Goal: Entertainment & Leisure: Consume media (video, audio)

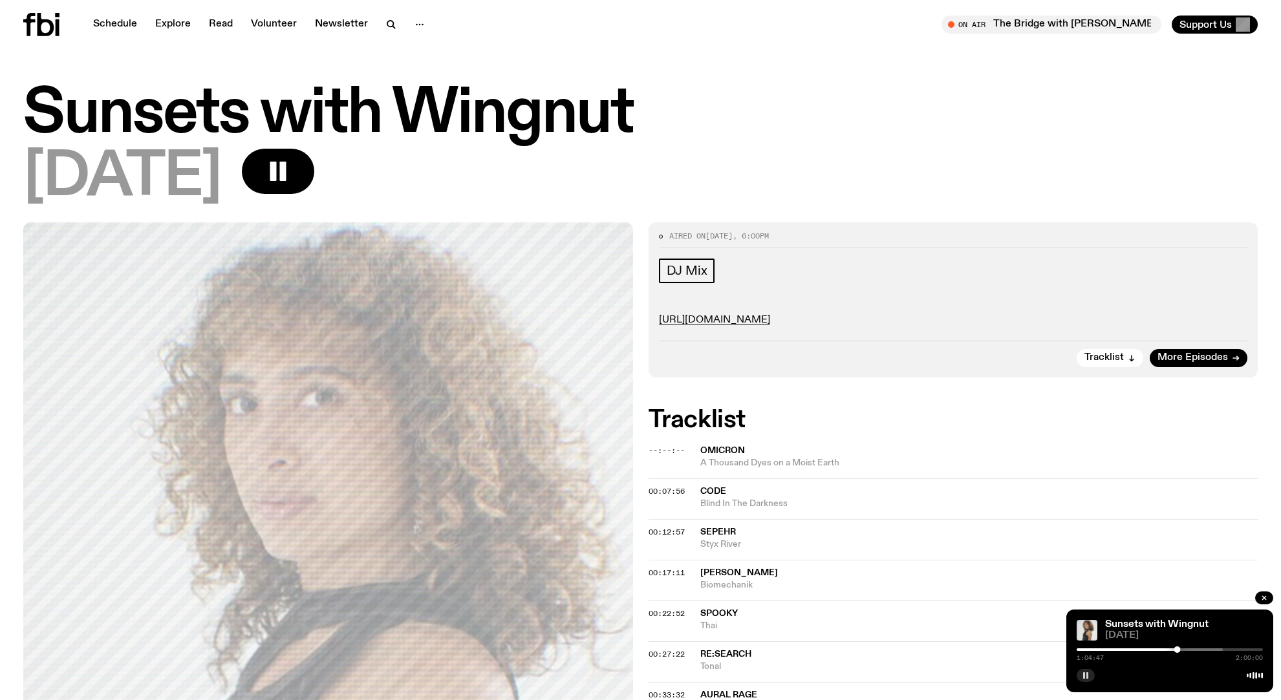
click at [1085, 678] on rect "button" at bounding box center [1084, 676] width 2 height 6
click at [1085, 678] on icon "button" at bounding box center [1086, 676] width 8 height 8
click at [1088, 673] on icon "button" at bounding box center [1086, 676] width 8 height 8
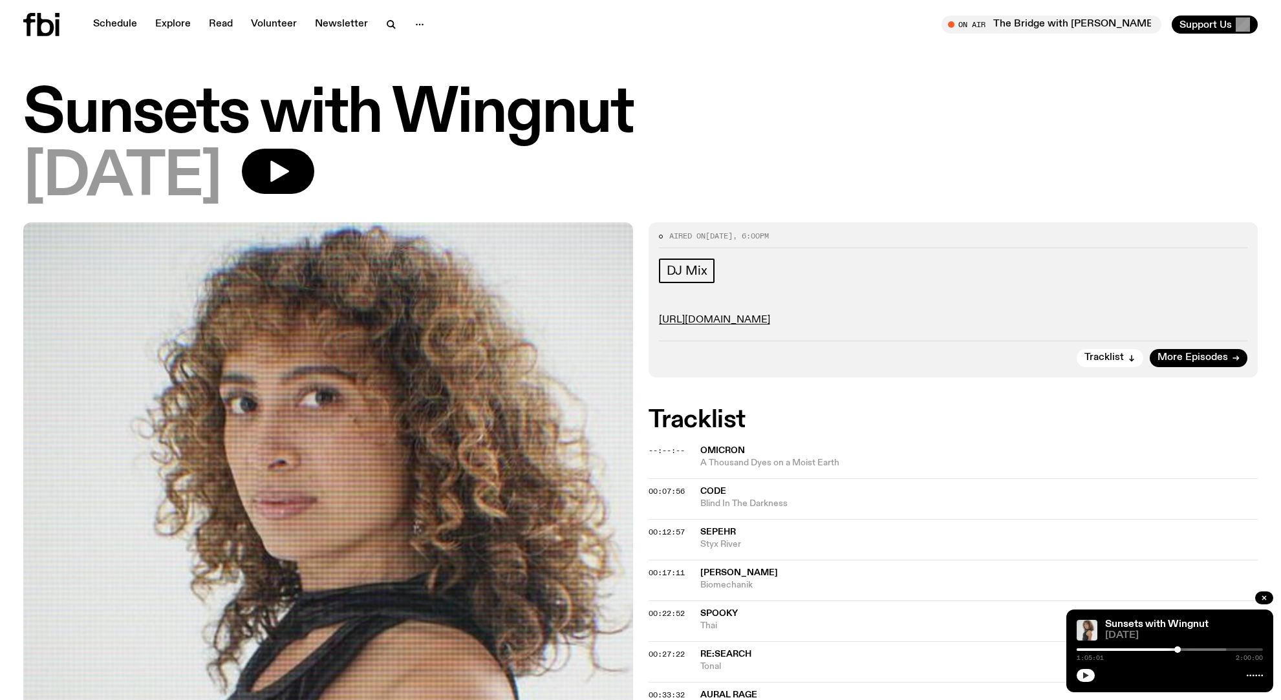
click at [1088, 673] on icon "button" at bounding box center [1086, 676] width 8 height 8
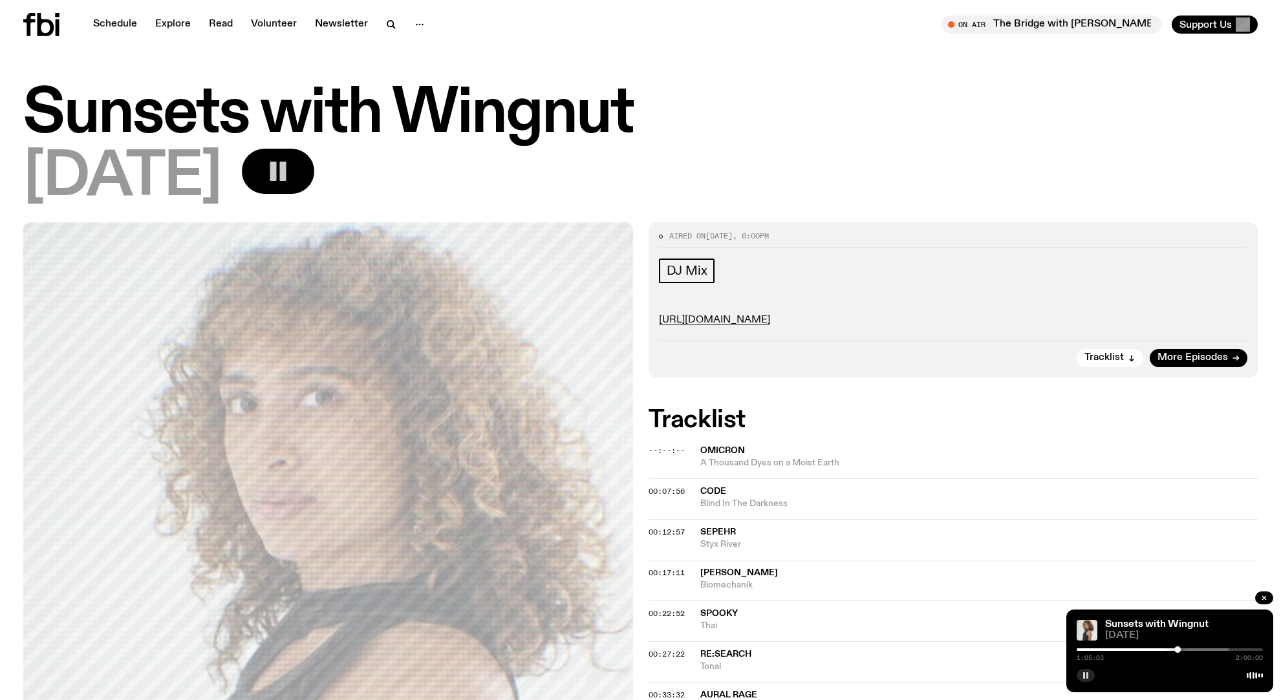
click at [291, 171] on icon "button" at bounding box center [278, 171] width 26 height 26
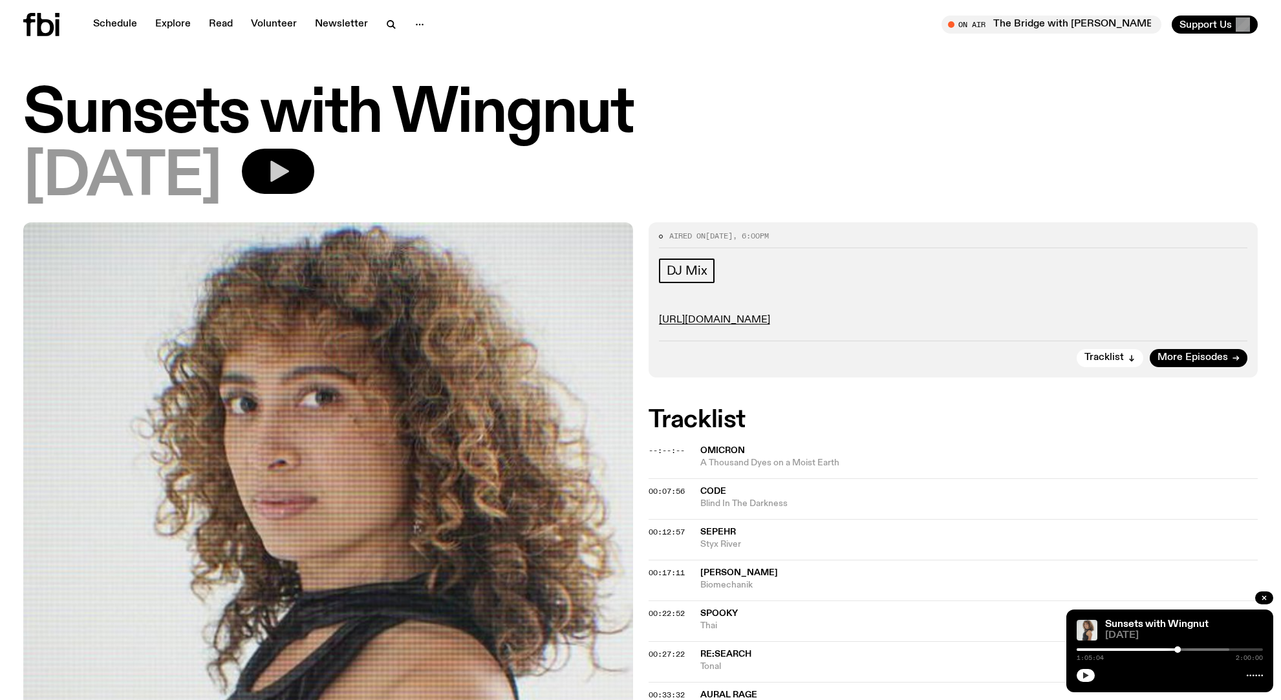
click at [289, 171] on icon "button" at bounding box center [279, 171] width 19 height 21
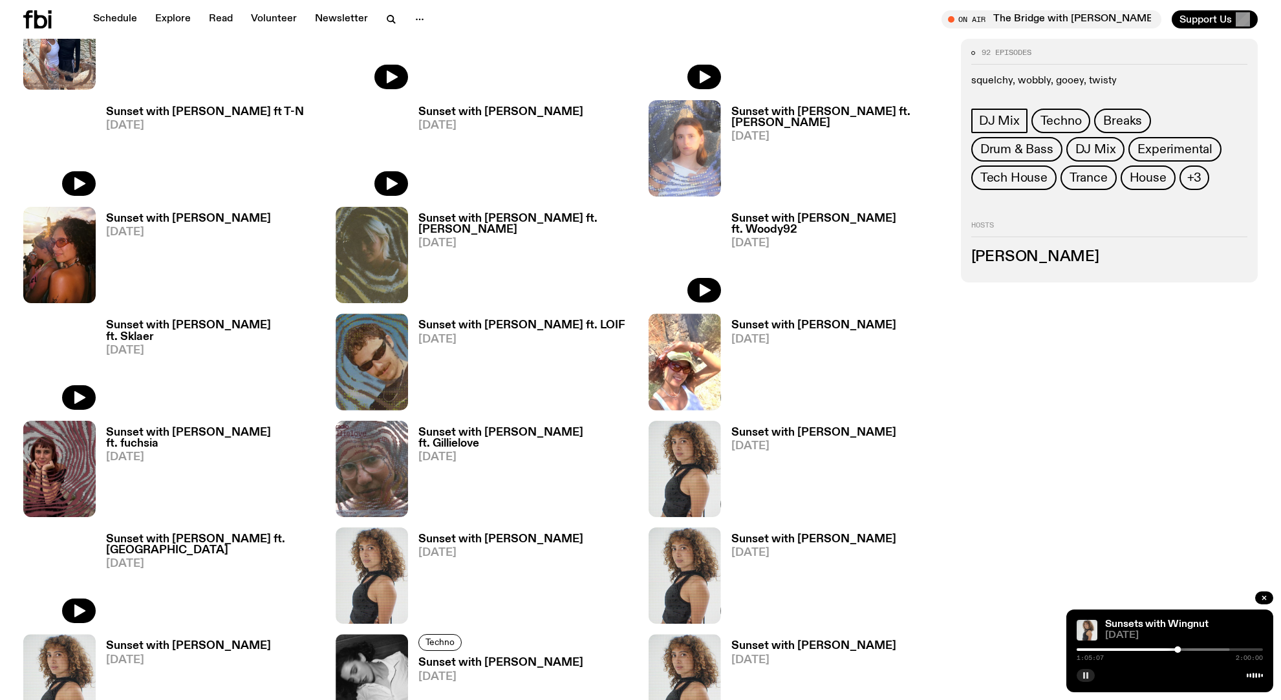
scroll to position [1773, 0]
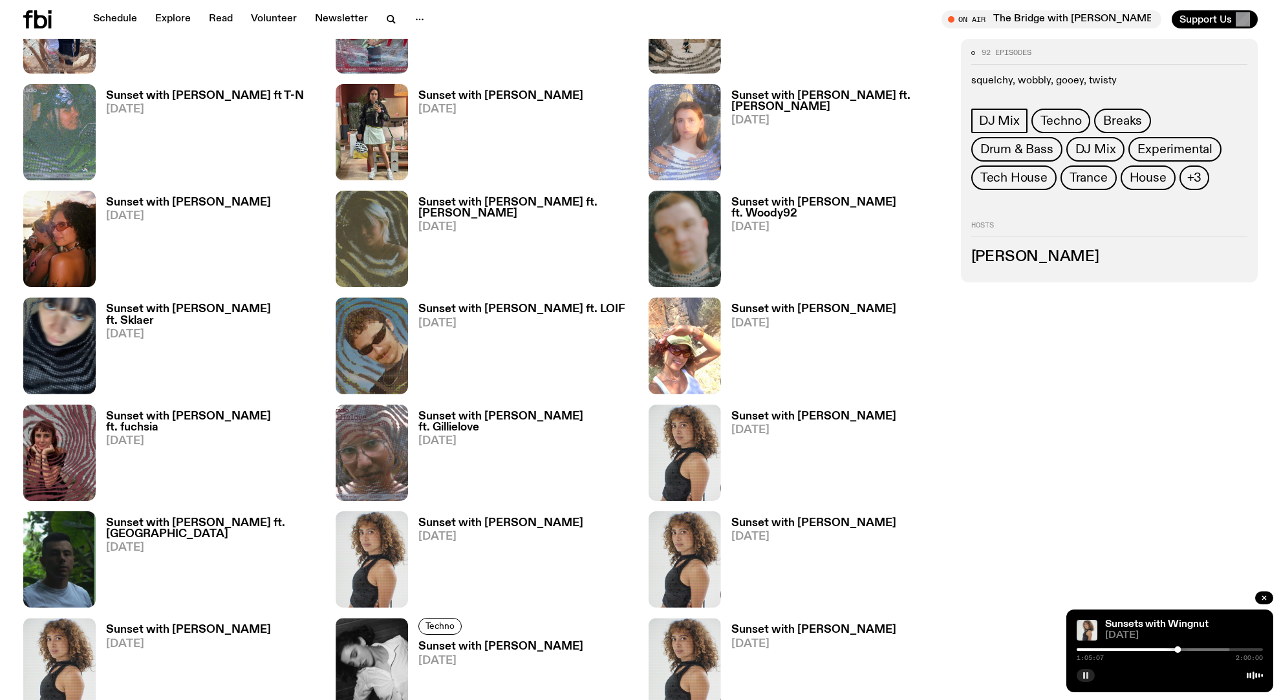
click at [466, 311] on h3 "Sunset with [PERSON_NAME] ft. LOIF" at bounding box center [521, 309] width 207 height 11
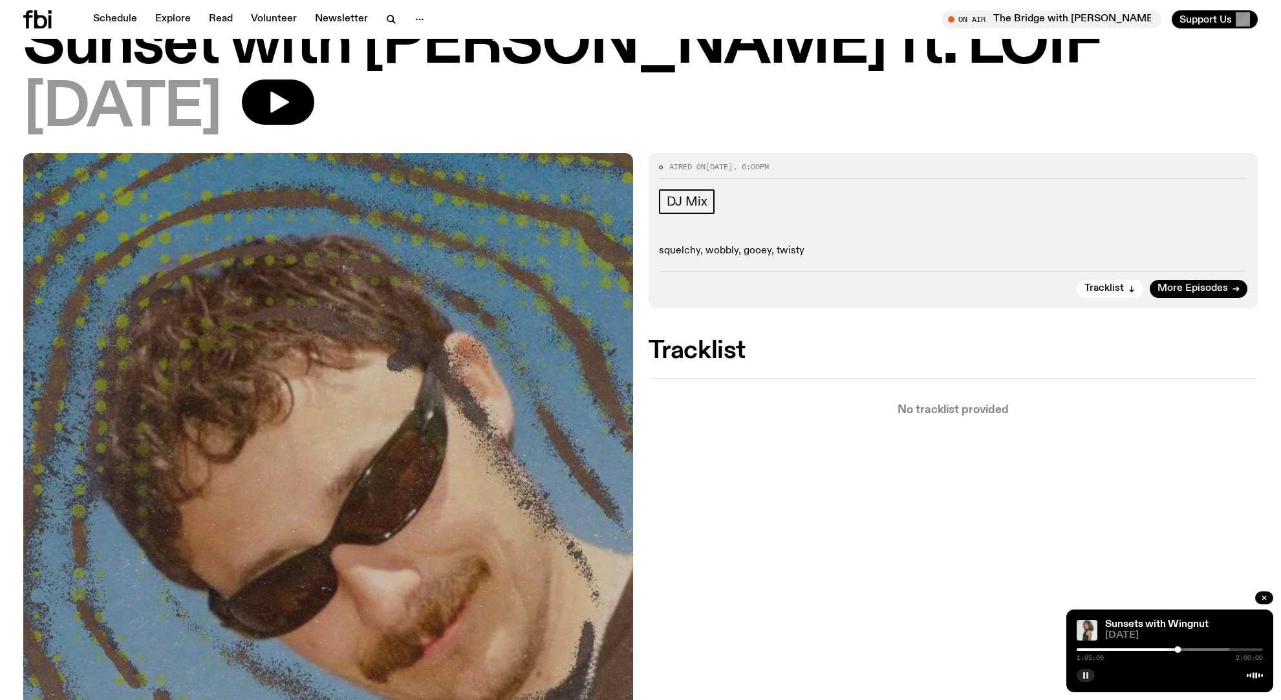
scroll to position [85, 0]
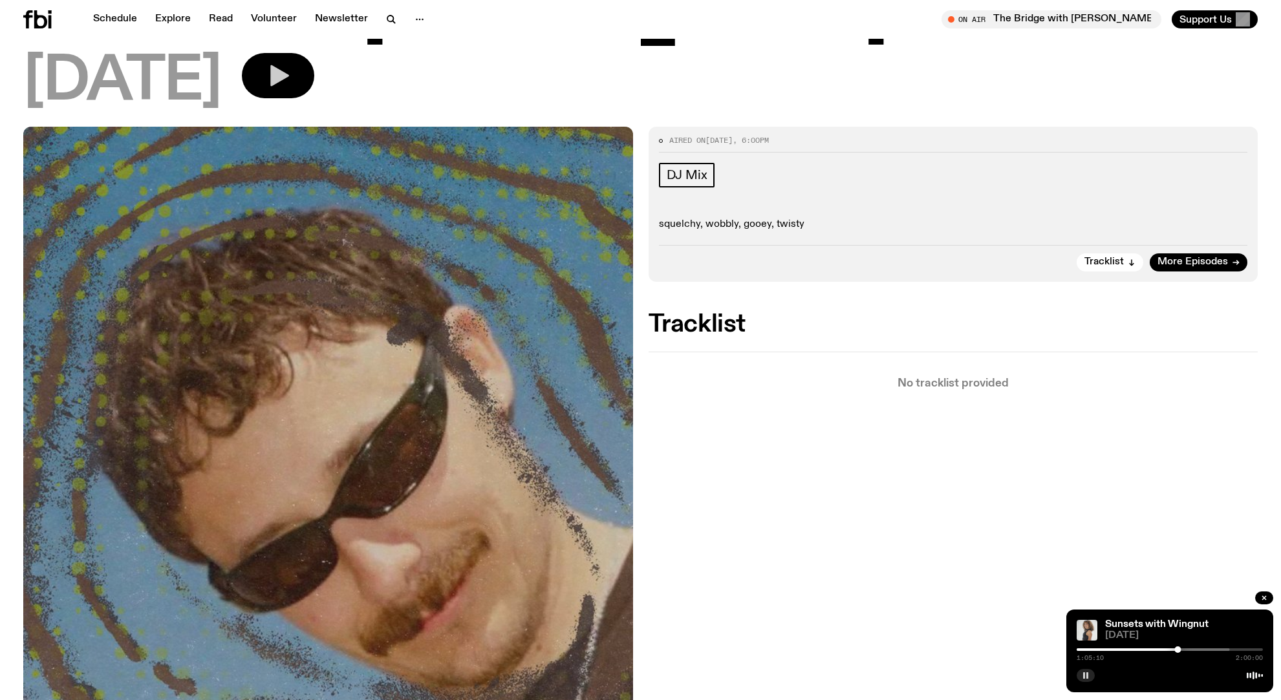
click at [289, 74] on icon "button" at bounding box center [279, 75] width 19 height 21
